Goal: Information Seeking & Learning: Learn about a topic

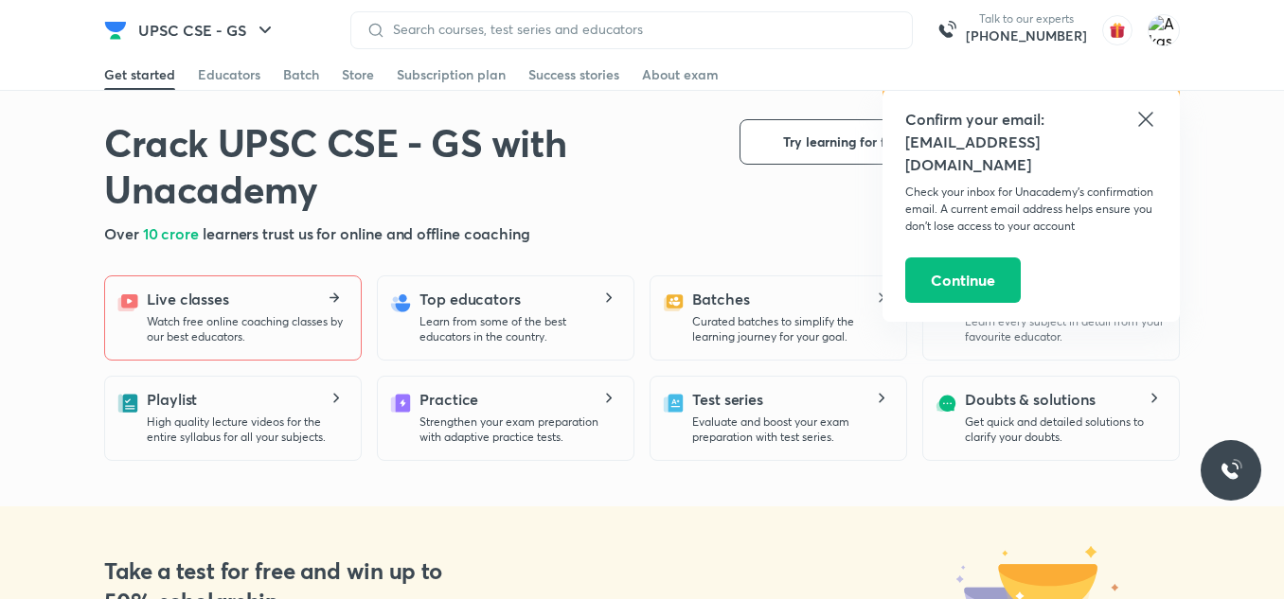
click at [224, 330] on p "Watch free online coaching classes by our best educators." at bounding box center [246, 329] width 199 height 30
click at [245, 315] on p "Watch free online coaching classes by our best educators." at bounding box center [246, 329] width 199 height 30
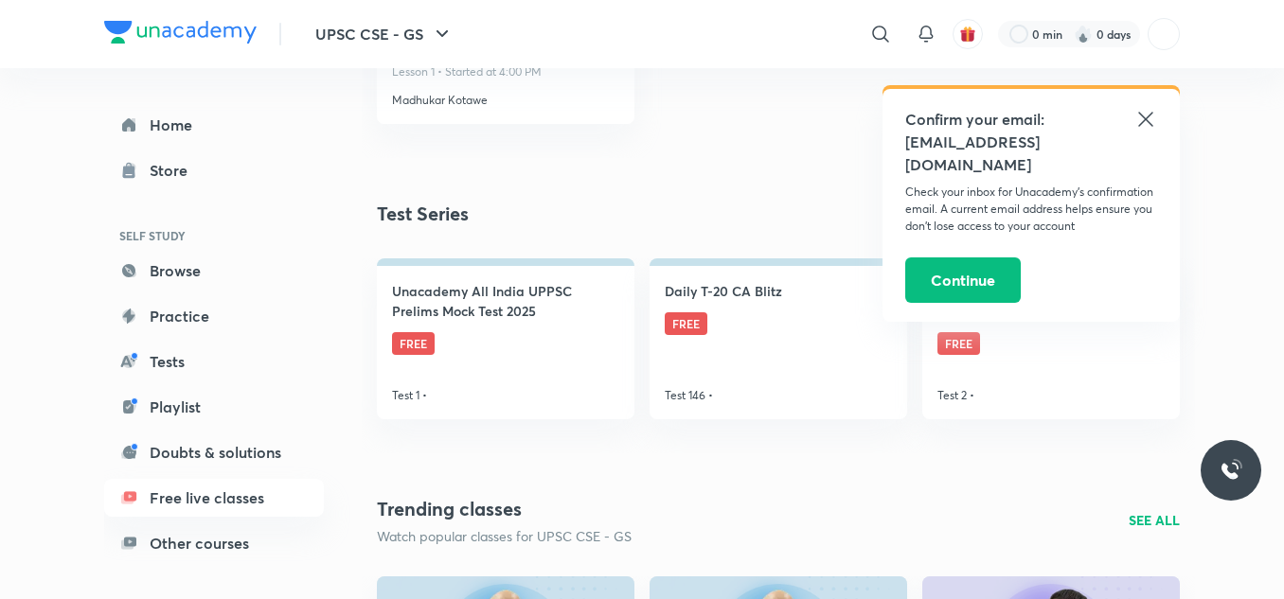
scroll to position [1326, 0]
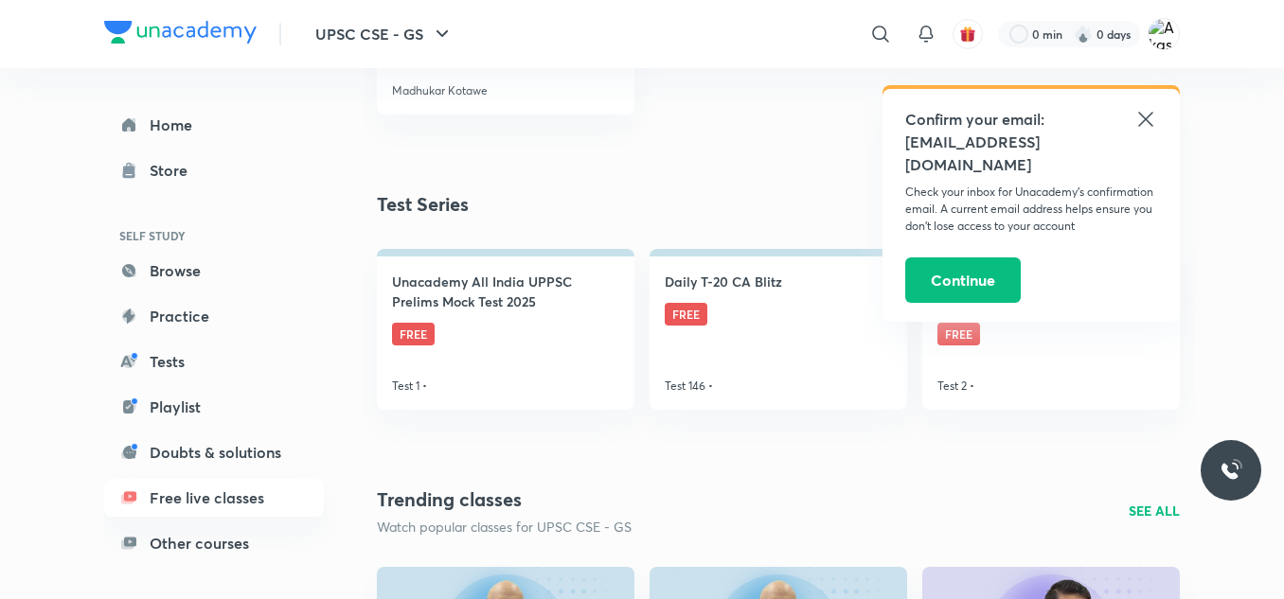
click at [1153, 116] on icon at bounding box center [1146, 119] width 23 height 23
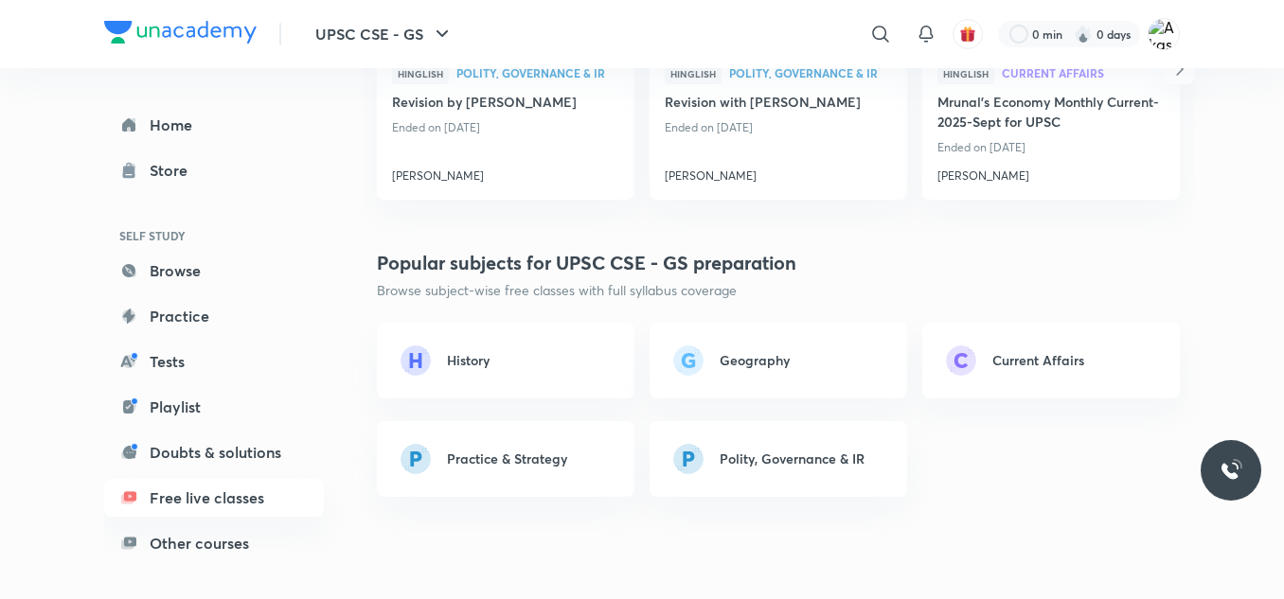
scroll to position [1705, 0]
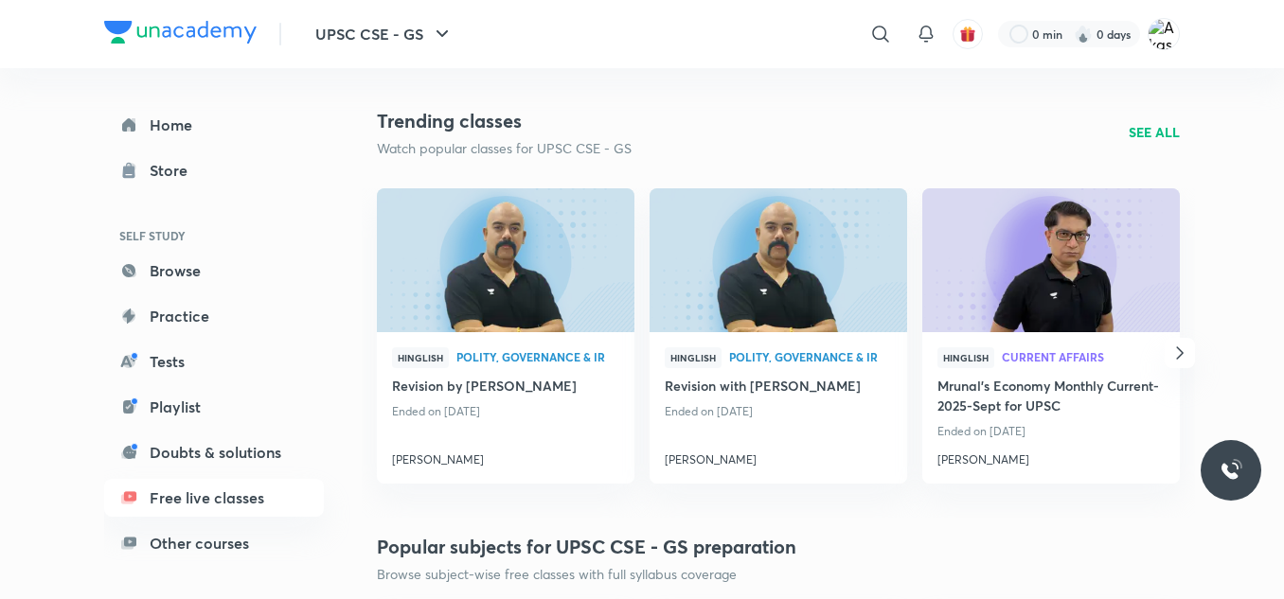
click at [1153, 132] on p "SEE ALL" at bounding box center [1154, 132] width 51 height 20
click at [1153, 134] on p "SEE ALL" at bounding box center [1154, 132] width 51 height 20
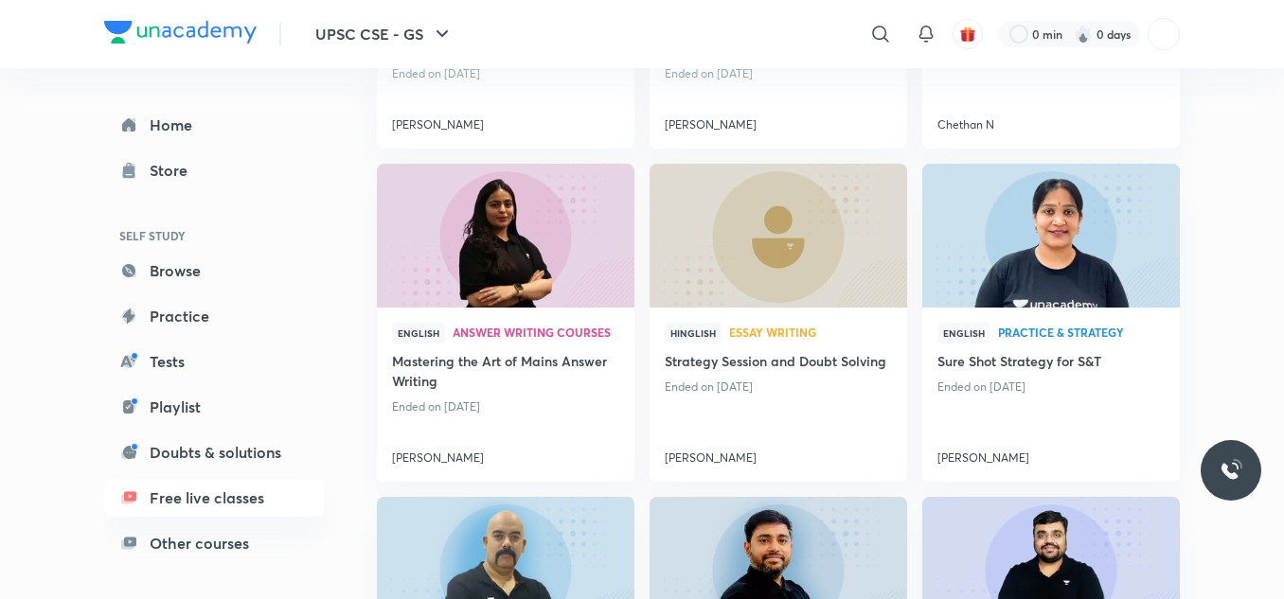
scroll to position [1515, 0]
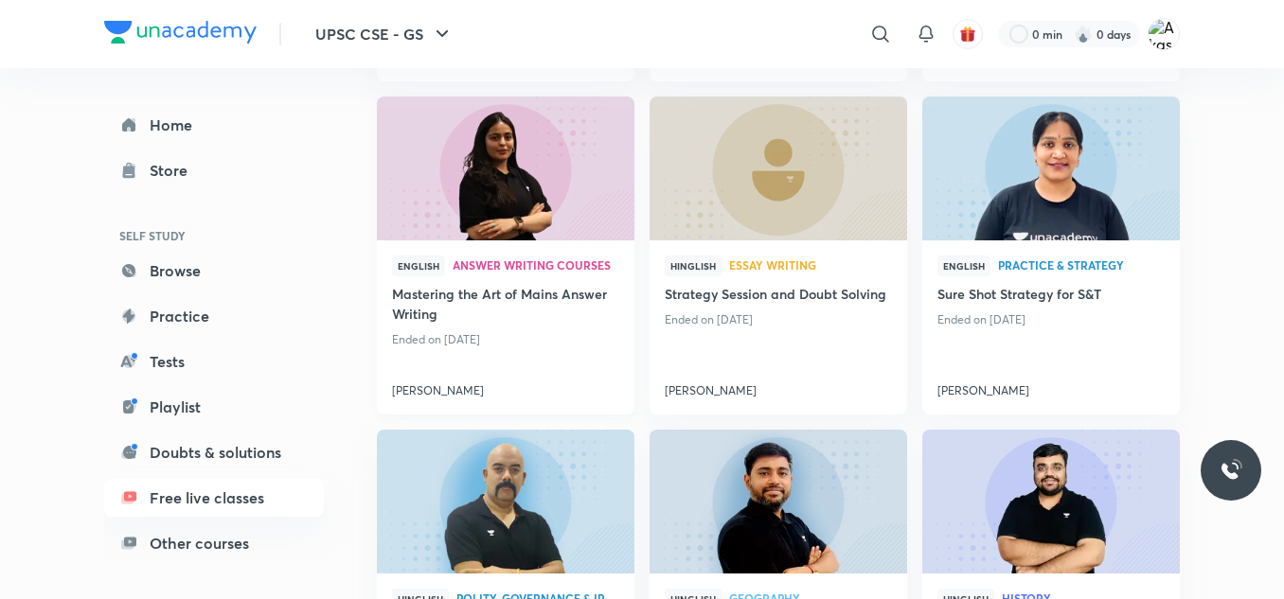
click at [533, 189] on img at bounding box center [505, 169] width 262 height 147
